Goal: Navigation & Orientation: Find specific page/section

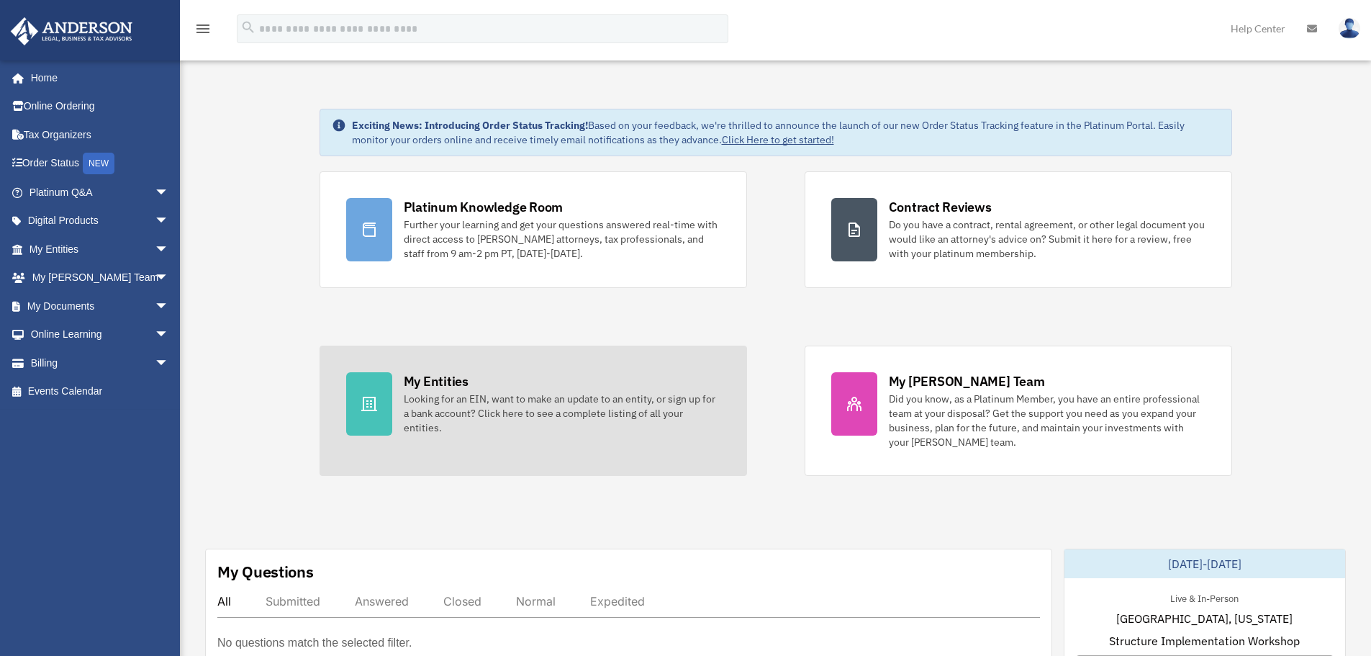
click at [627, 373] on div "My Entities Looking for an EIN, want to make an update to an entity, or sign up…" at bounding box center [562, 403] width 317 height 63
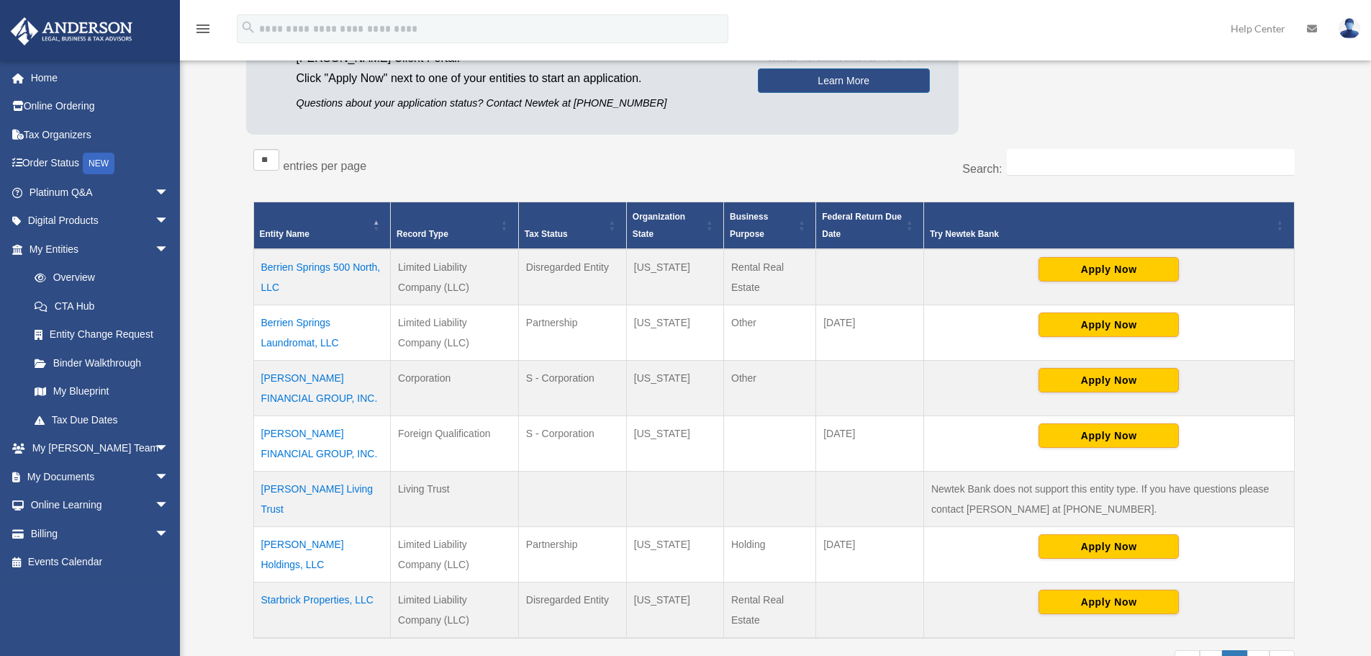
scroll to position [72, 0]
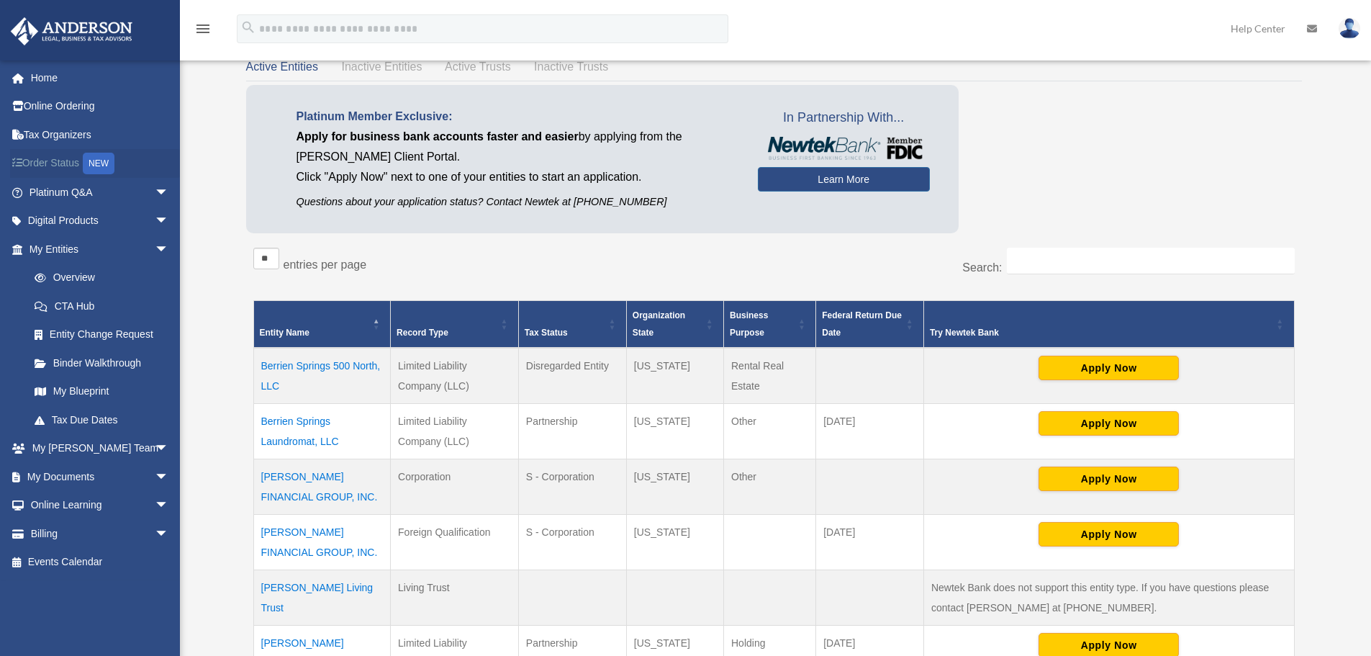
click at [83, 163] on link "Order Status NEW" at bounding box center [100, 164] width 181 height 30
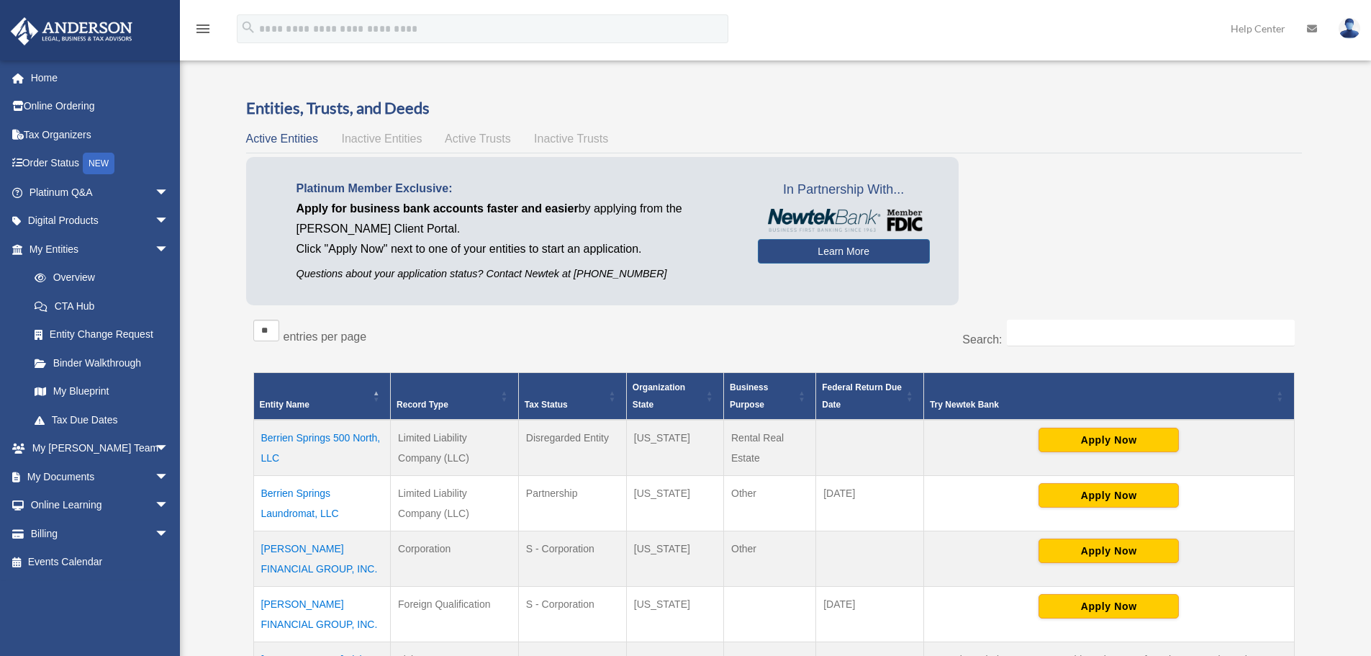
scroll to position [72, 0]
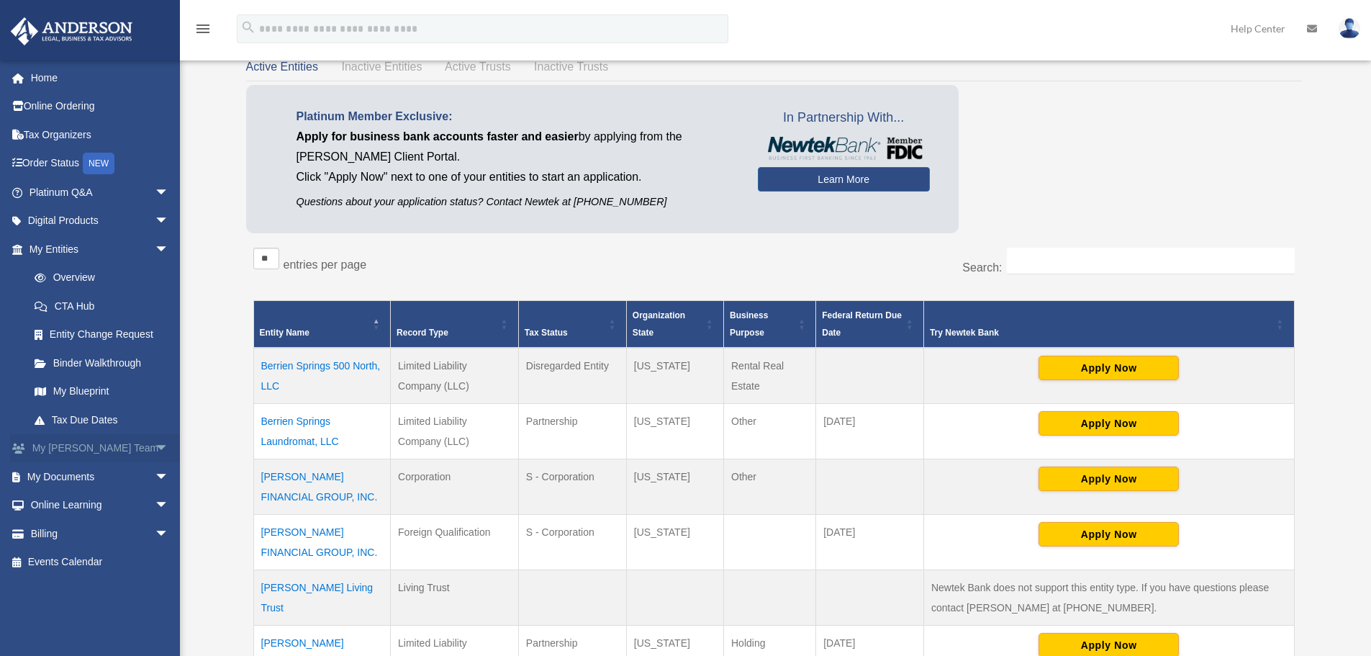
click at [96, 446] on link "My [PERSON_NAME] Team arrow_drop_down" at bounding box center [100, 448] width 181 height 29
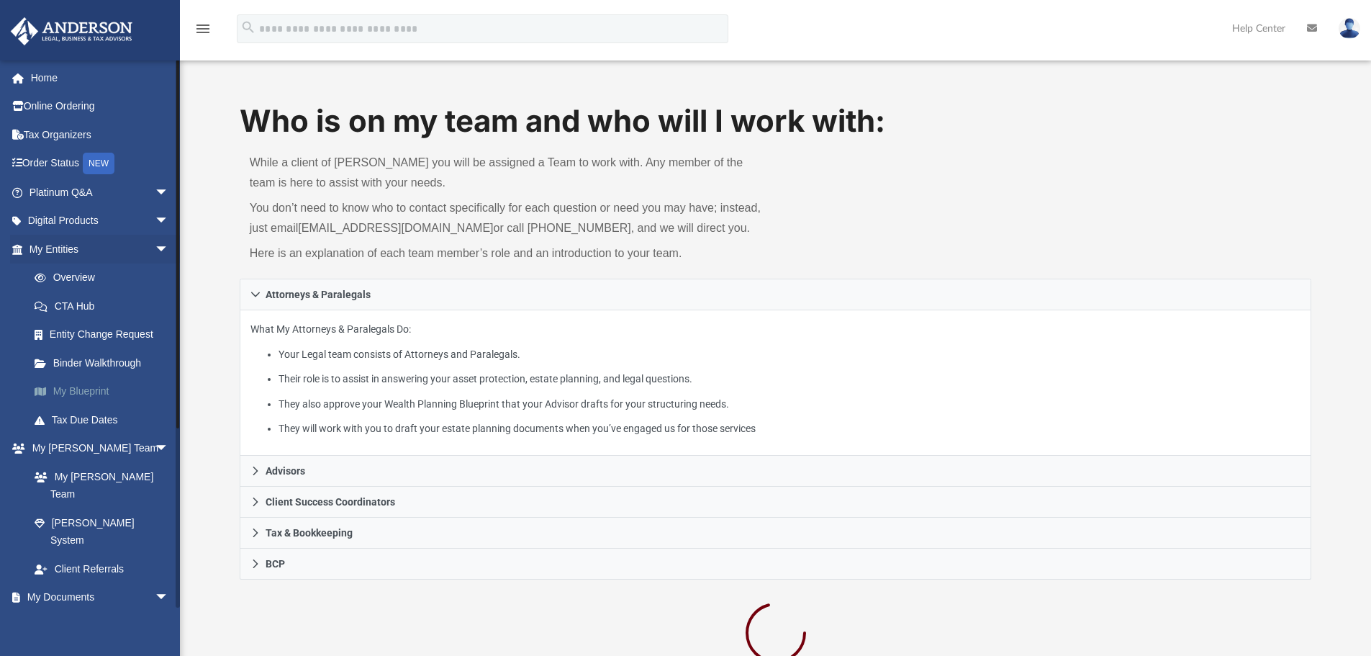
click at [85, 384] on link "My Blueprint" at bounding box center [105, 391] width 171 height 29
